Goal: Task Accomplishment & Management: Manage account settings

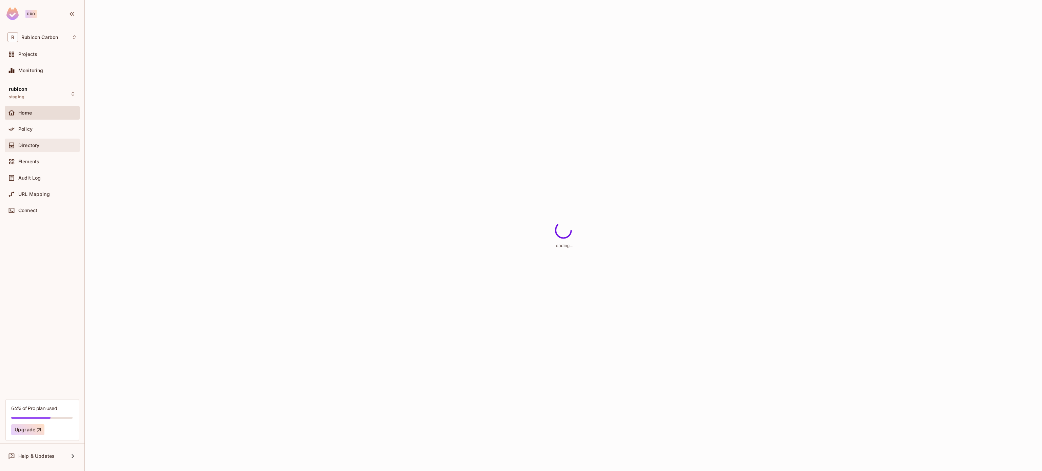
click at [30, 142] on div "Directory" at bounding box center [42, 145] width 70 height 8
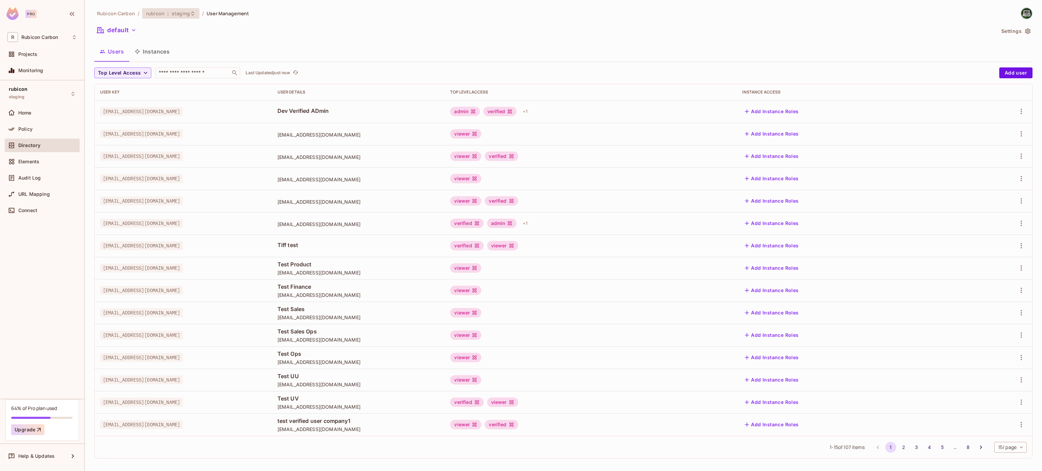
click at [178, 14] on span "staging" at bounding box center [181, 13] width 18 height 6
click at [255, 85] on div "test" at bounding box center [291, 88] width 88 height 8
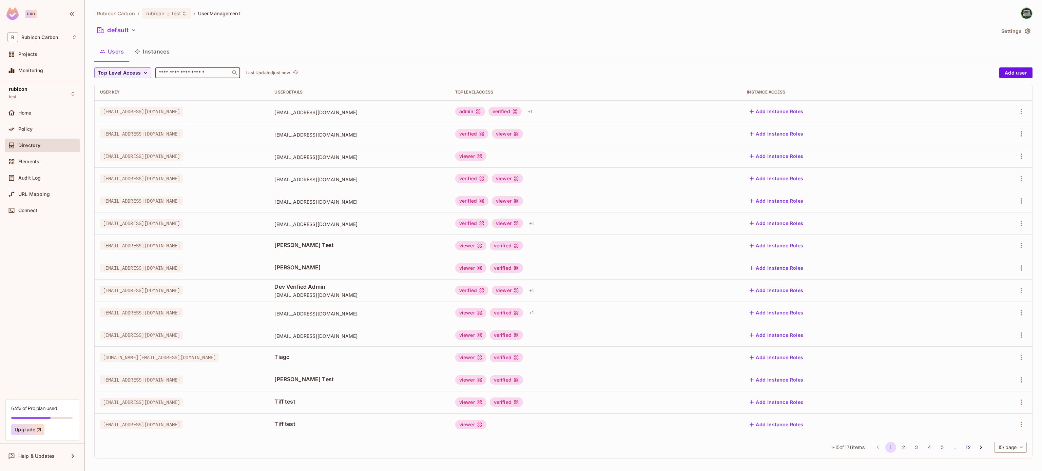
click at [170, 71] on input "text" at bounding box center [192, 73] width 71 height 7
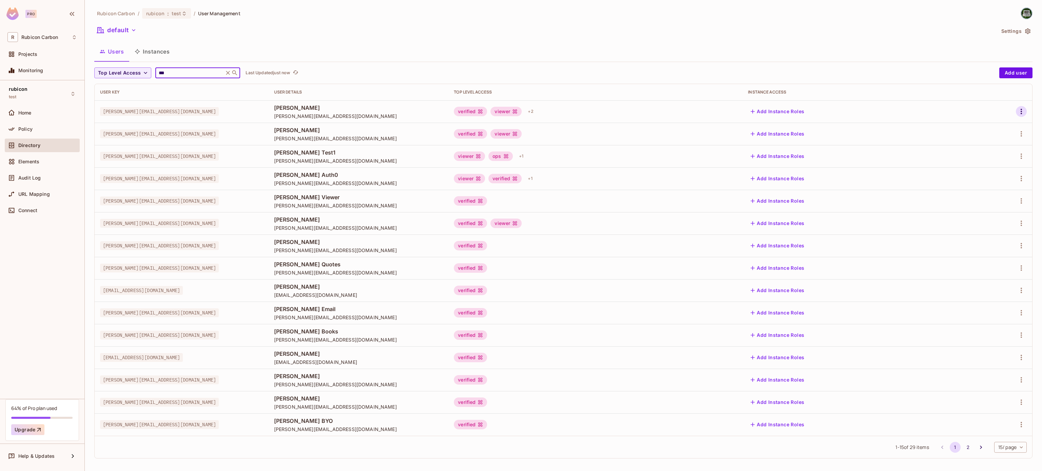
type input "***"
click at [1017, 110] on icon "button" at bounding box center [1021, 112] width 8 height 8
click at [991, 123] on li "Edit" at bounding box center [981, 127] width 60 height 15
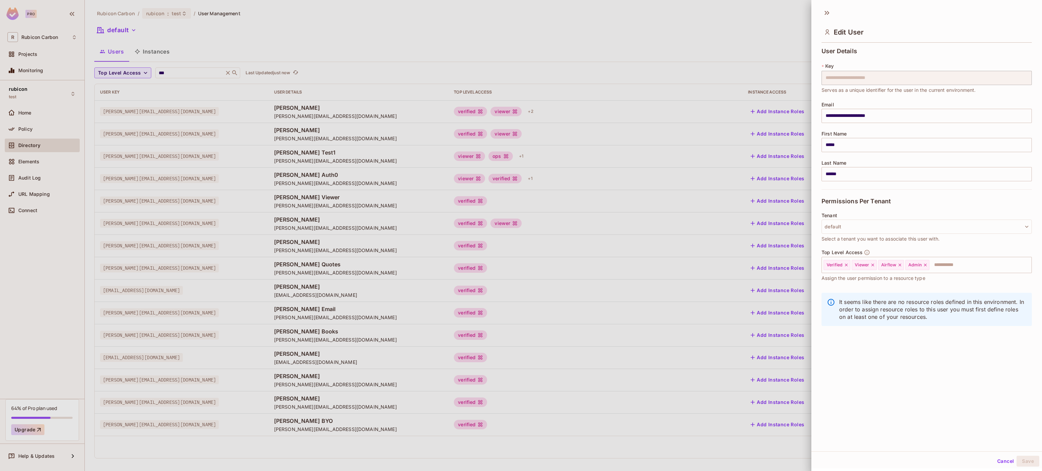
click at [641, 76] on div at bounding box center [521, 235] width 1042 height 471
